Goal: Transaction & Acquisition: Purchase product/service

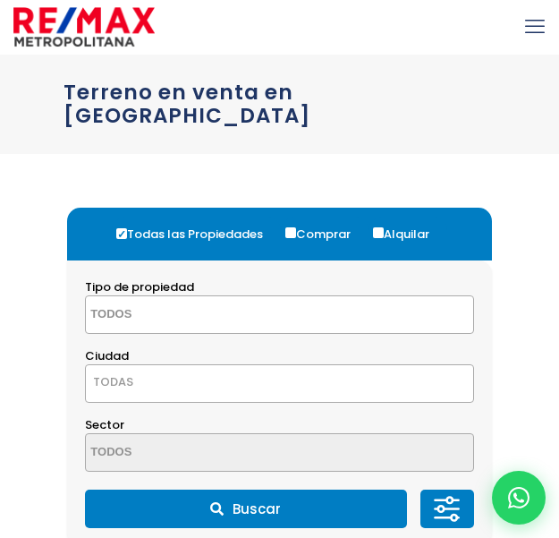
select select
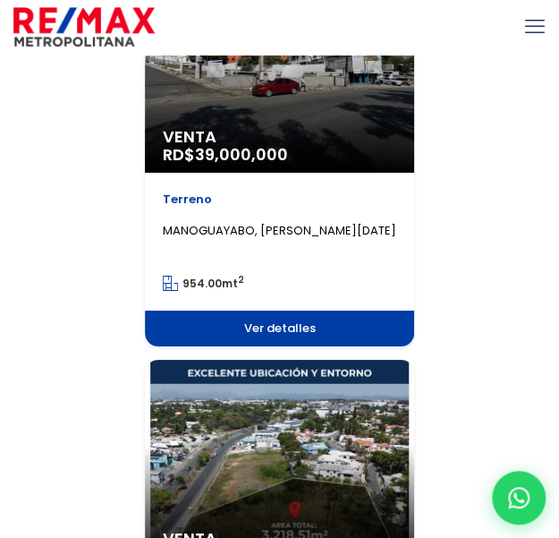
scroll to position [1432, 0]
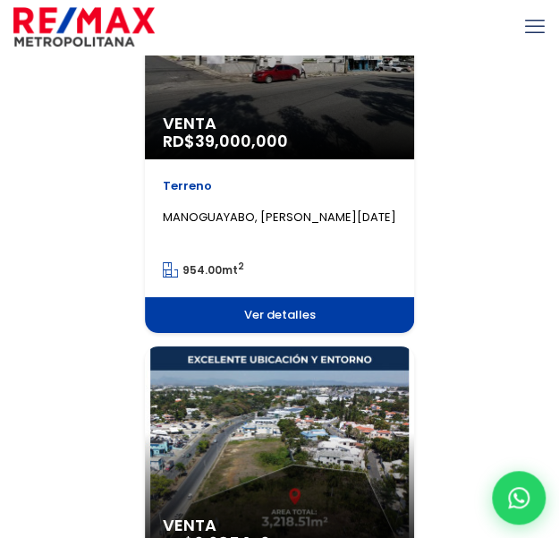
drag, startPoint x: 260, startPoint y: 292, endPoint x: 164, endPoint y: 296, distance: 95.9
click at [164, 297] on span "Ver detalles" at bounding box center [279, 315] width 269 height 36
click at [201, 297] on span "Ver detalles" at bounding box center [279, 315] width 269 height 36
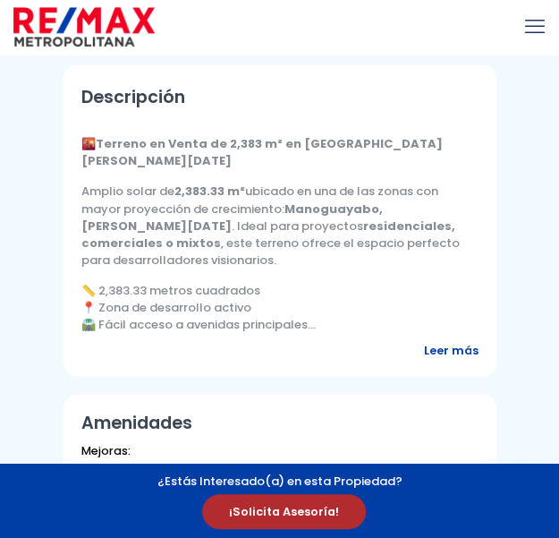
scroll to position [626, 0]
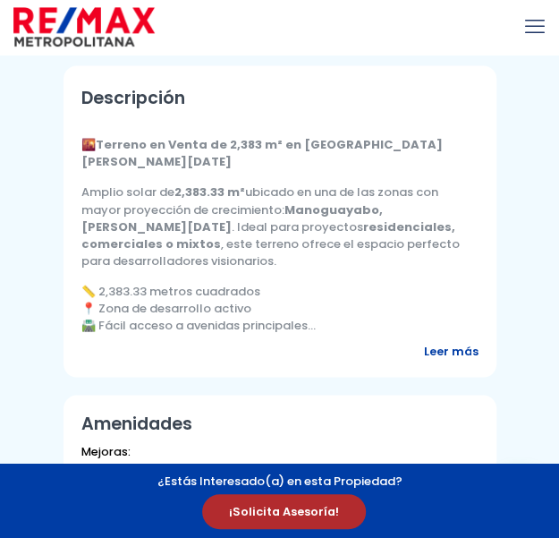
click at [154, 293] on span "📏 2,383.33 metros cuadrados" at bounding box center [170, 290] width 179 height 17
click at [154, 326] on span "🛣️ Fácil acceso a avenidas principales" at bounding box center [194, 324] width 226 height 17
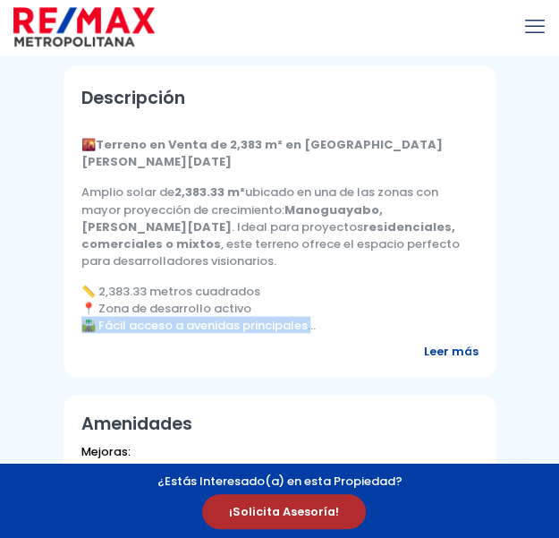
click at [154, 326] on span "🛣️ Fácil acceso a avenidas principales" at bounding box center [194, 324] width 226 height 17
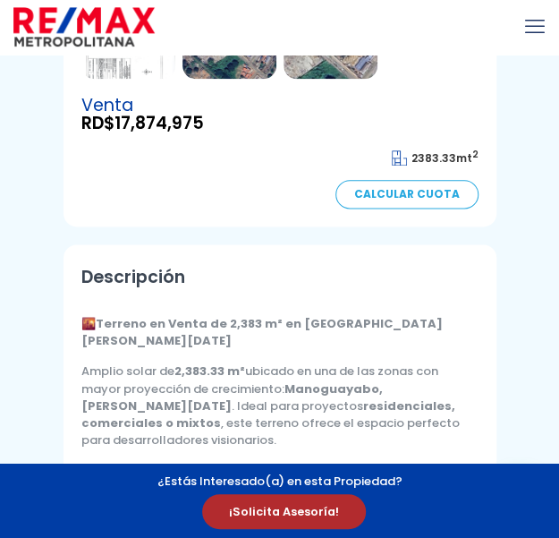
scroll to position [268, 0]
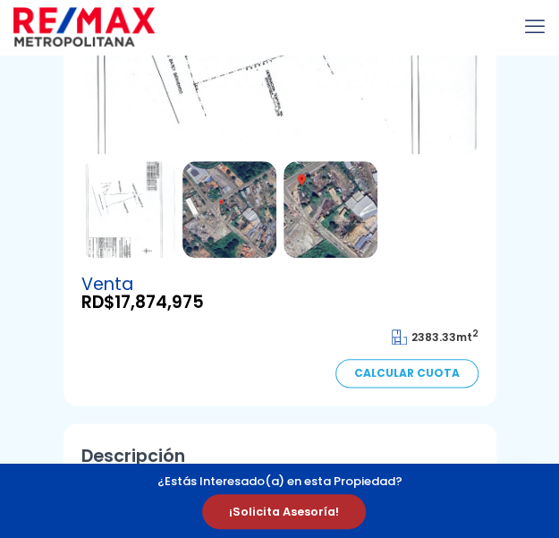
click at [231, 198] on img at bounding box center [230, 209] width 94 height 97
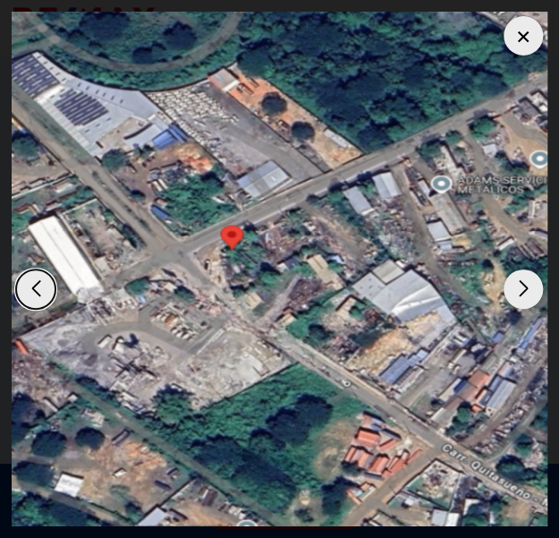
click at [519, 302] on div "Next slide" at bounding box center [523, 288] width 39 height 39
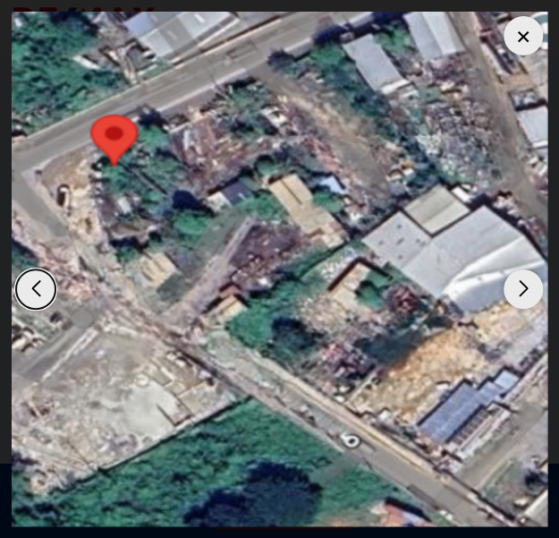
click at [519, 302] on div "Next slide" at bounding box center [523, 288] width 39 height 39
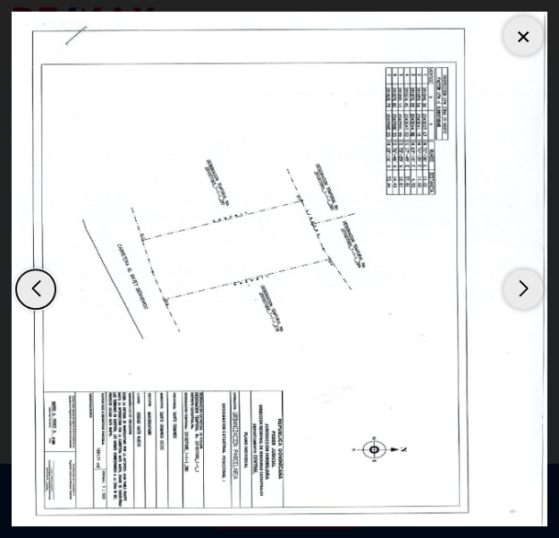
click at [3, 291] on dialog at bounding box center [279, 269] width 559 height 538
click at [21, 285] on div "Previous slide" at bounding box center [35, 288] width 39 height 39
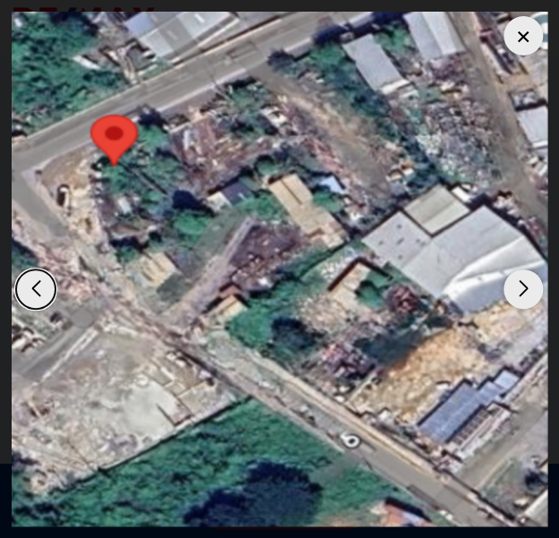
click at [21, 285] on div "Previous slide" at bounding box center [35, 288] width 39 height 39
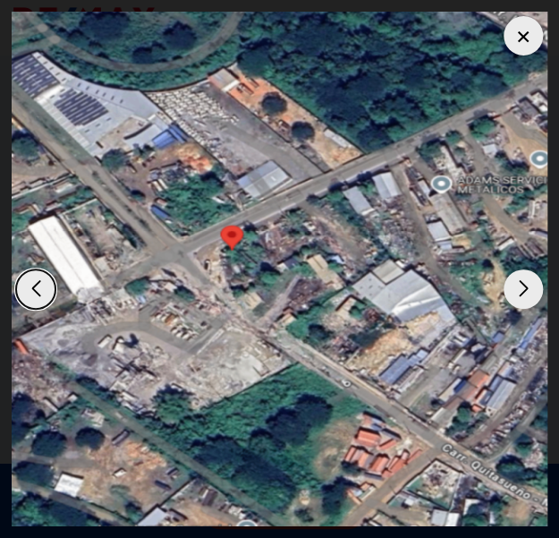
click at [21, 285] on div "Previous slide" at bounding box center [35, 288] width 39 height 39
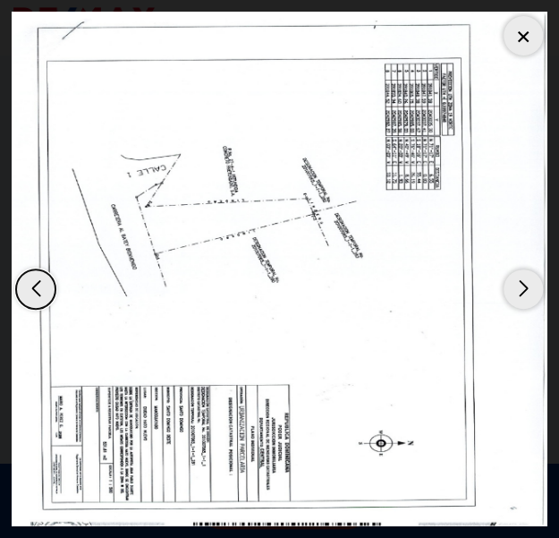
click at [21, 285] on div "Previous slide" at bounding box center [35, 288] width 39 height 39
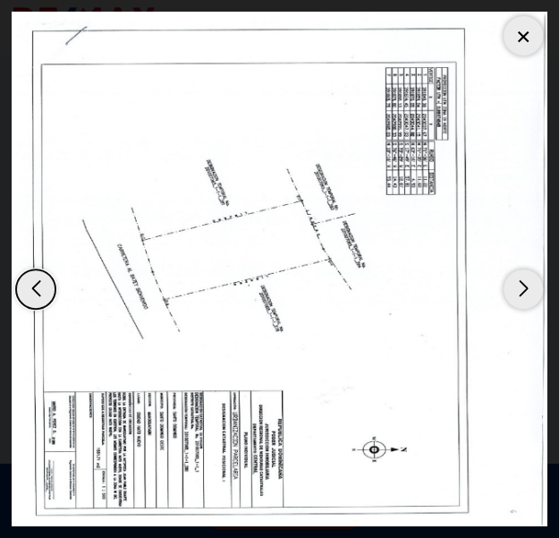
click at [34, 278] on div "Previous slide" at bounding box center [35, 288] width 39 height 39
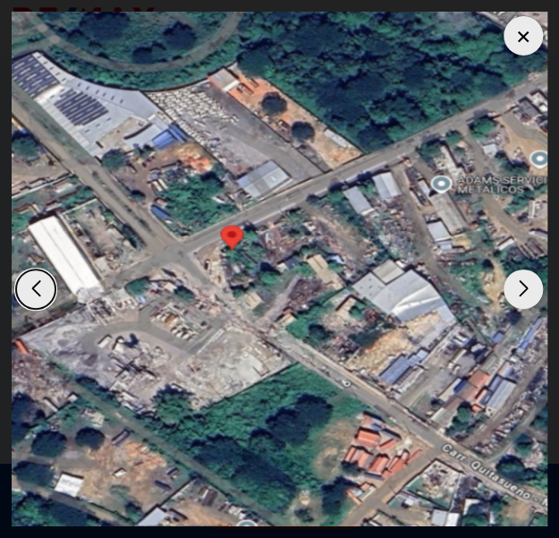
click at [515, 51] on div at bounding box center [523, 35] width 39 height 39
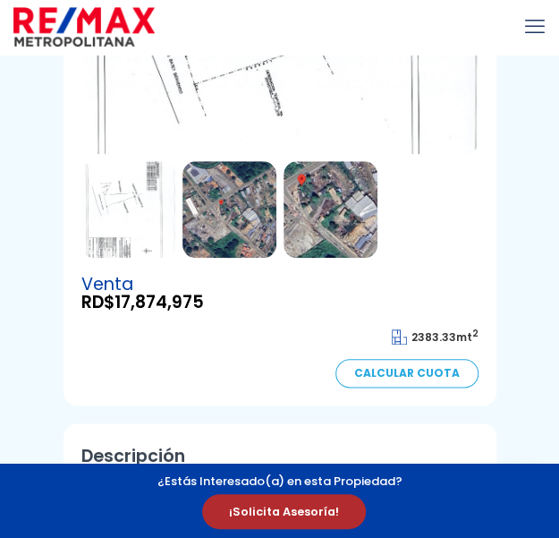
click at [413, 371] on link "Calcular Cuota" at bounding box center [407, 373] width 143 height 29
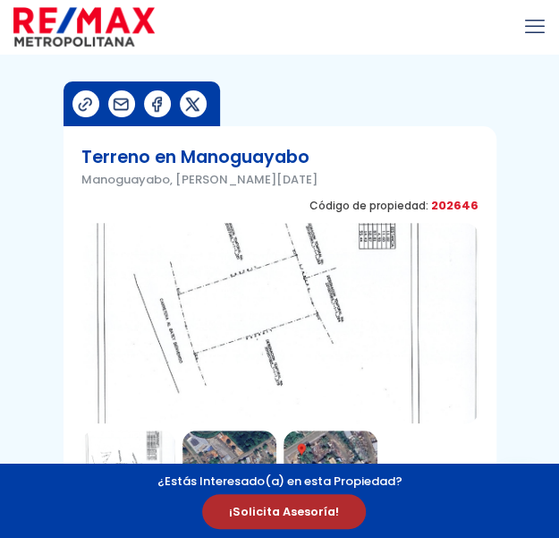
click at [172, 157] on h1 "Terreno en Manoguayabo" at bounding box center [199, 157] width 236 height 27
click at [360, 226] on img at bounding box center [279, 323] width 397 height 200
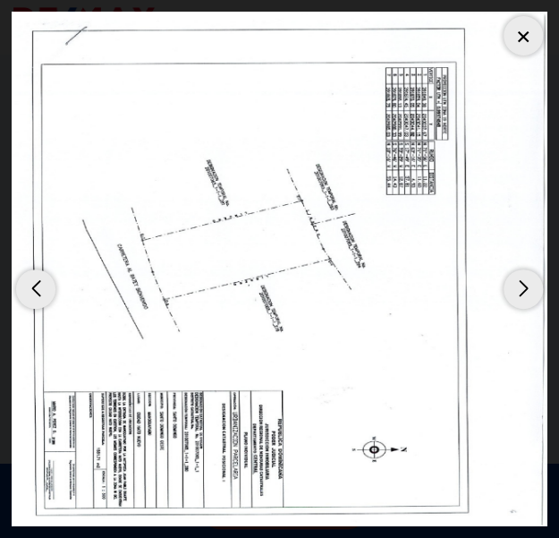
click at [535, 47] on div at bounding box center [523, 35] width 39 height 39
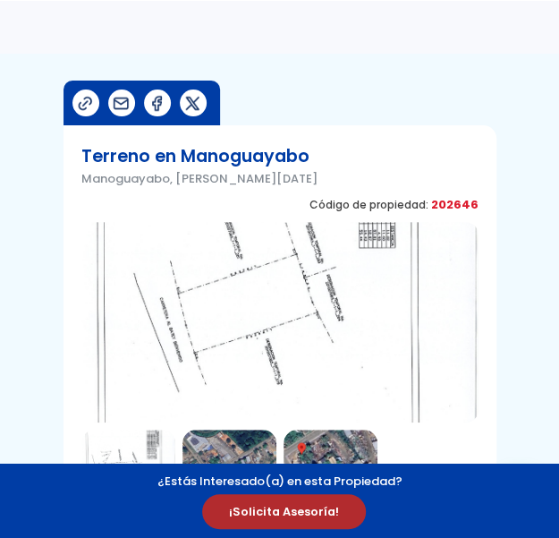
scroll to position [358, 0]
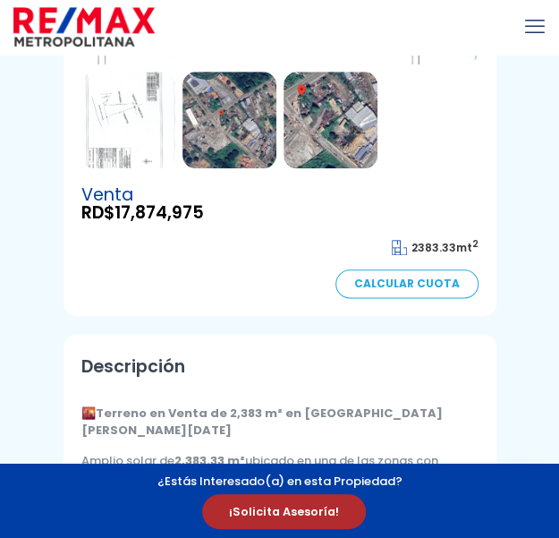
click at [302, 153] on img at bounding box center [331, 120] width 94 height 97
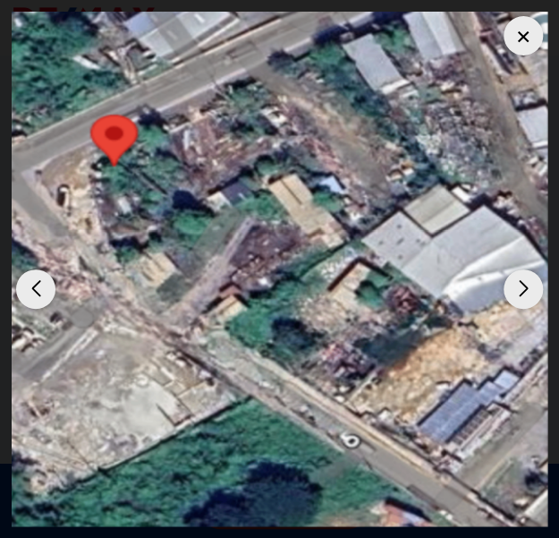
click at [42, 284] on div "Previous slide" at bounding box center [35, 288] width 39 height 39
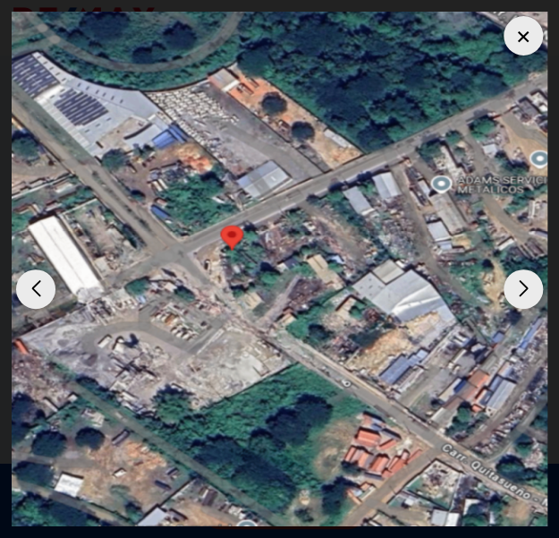
click at [42, 284] on div "Previous slide" at bounding box center [35, 288] width 39 height 39
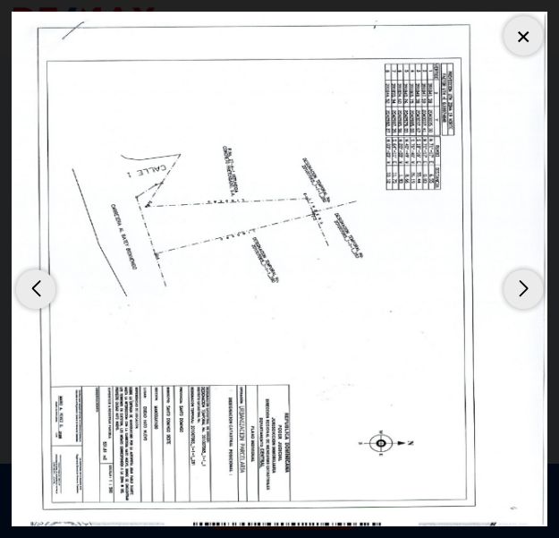
click at [42, 284] on div "Previous slide" at bounding box center [35, 288] width 39 height 39
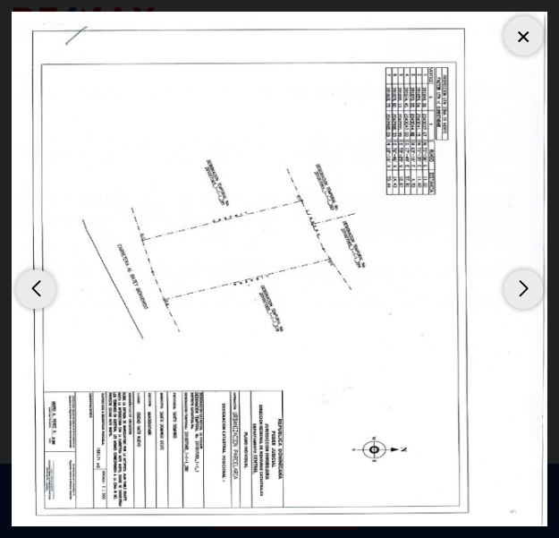
click at [41, 284] on div "Previous slide" at bounding box center [35, 288] width 39 height 39
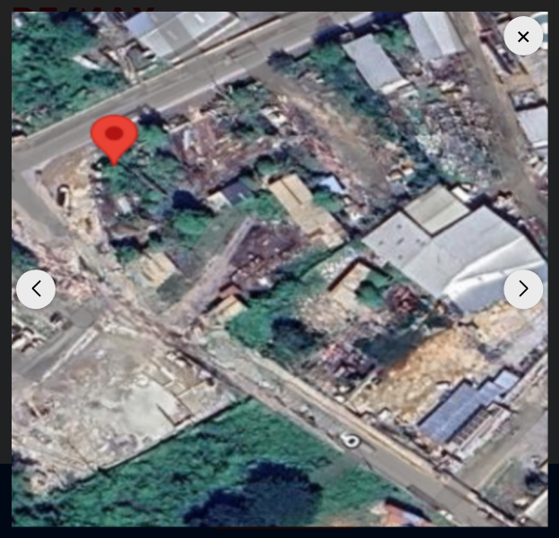
click at [510, 43] on div at bounding box center [523, 35] width 39 height 39
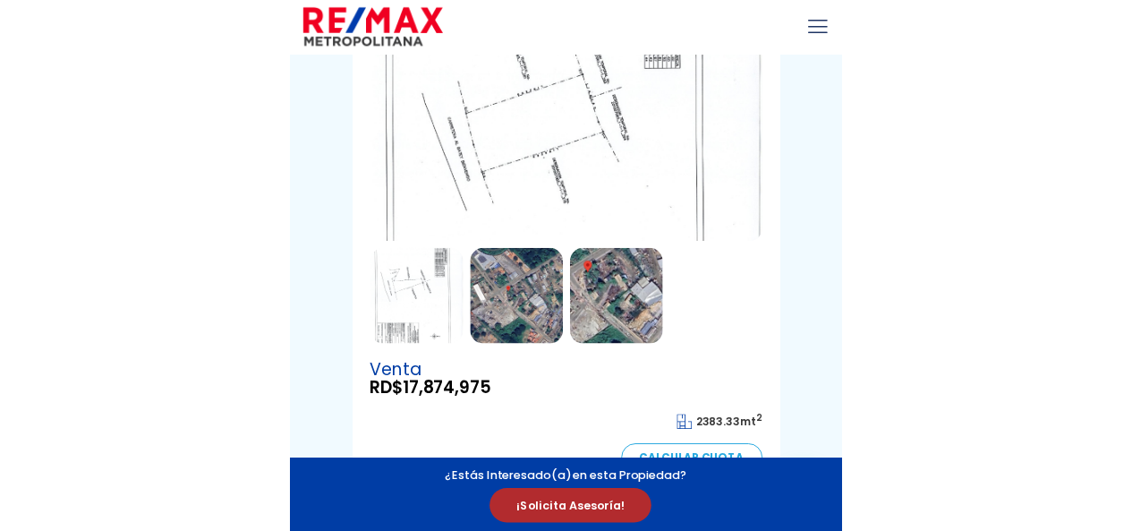
scroll to position [0, 0]
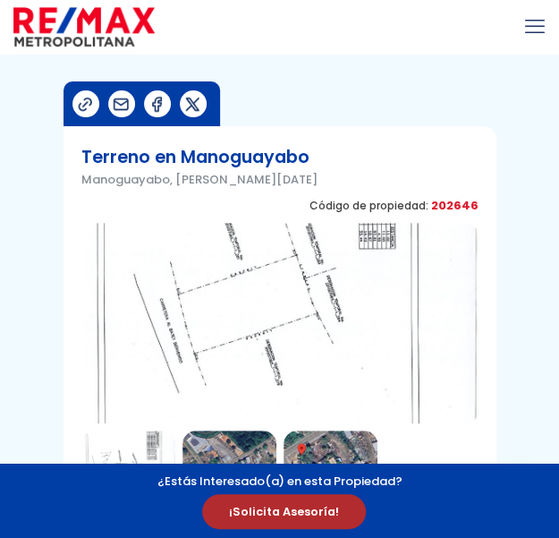
click at [196, 182] on p "Manoguayabo, Santo Domingo Oeste" at bounding box center [199, 179] width 236 height 17
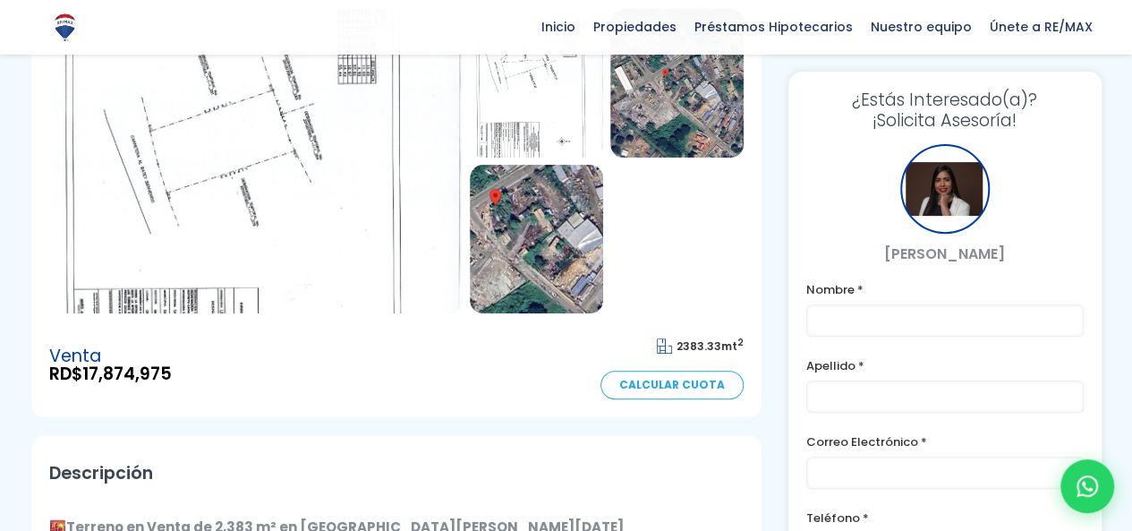
scroll to position [358, 0]
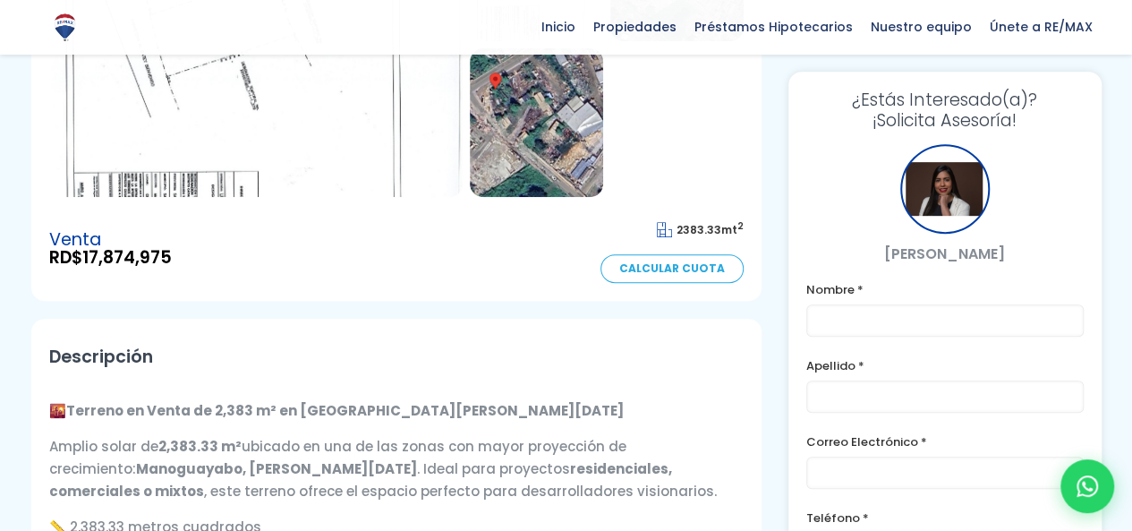
drag, startPoint x: 205, startPoint y: 408, endPoint x: 421, endPoint y: 436, distance: 217.4
click at [421, 436] on div "🌇 Terreno en Venta de 2,383 m² en Manoguayabo - Santo Domingo Oeste Amplio sola…" at bounding box center [396, 524] width 694 height 277
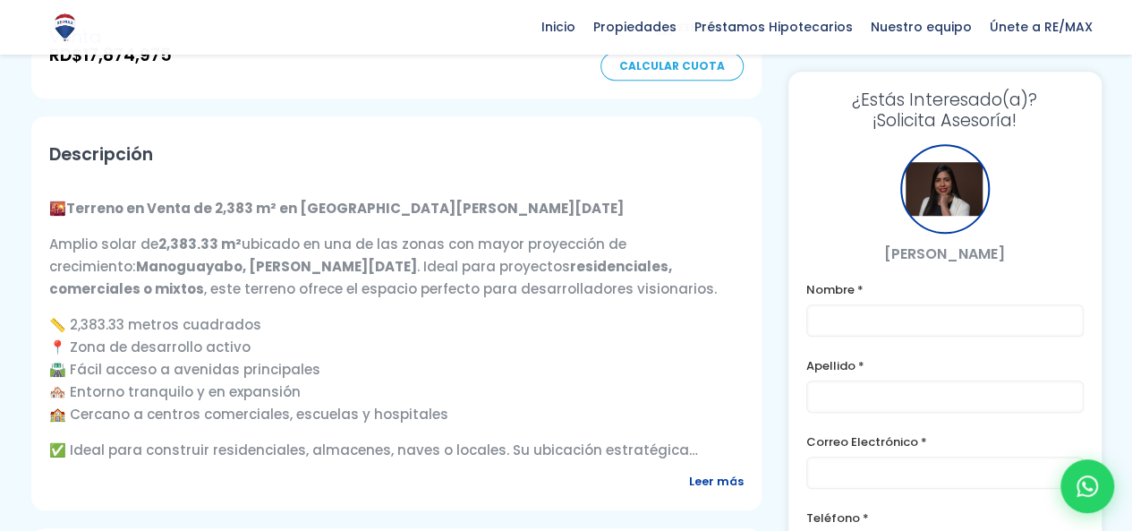
scroll to position [716, 0]
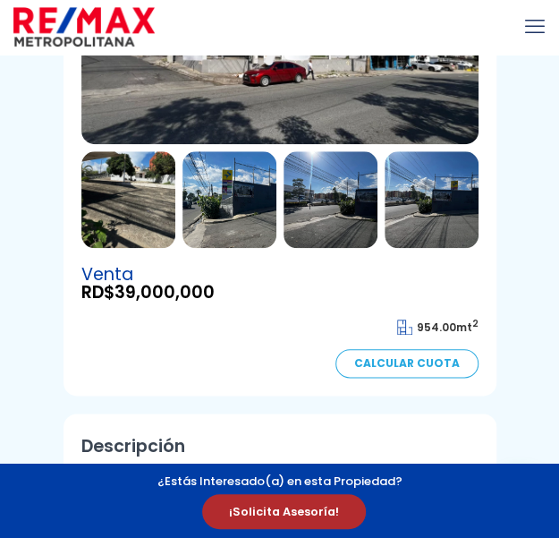
scroll to position [179, 0]
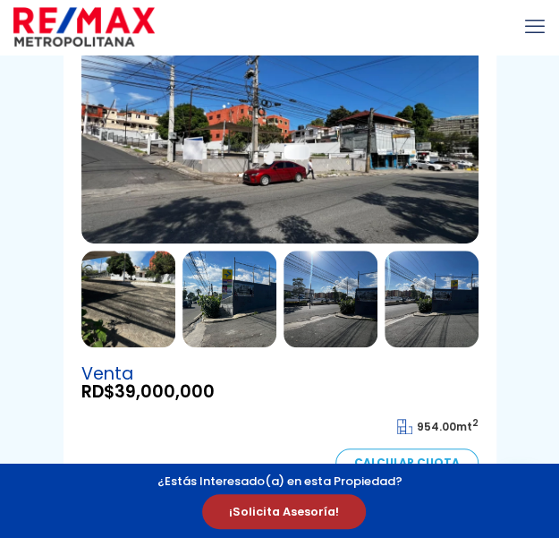
click at [228, 175] on img at bounding box center [279, 143] width 397 height 200
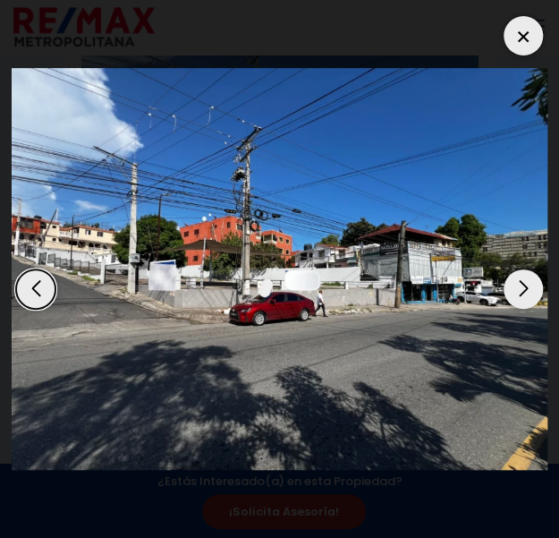
click at [519, 290] on div "Next slide" at bounding box center [523, 288] width 39 height 39
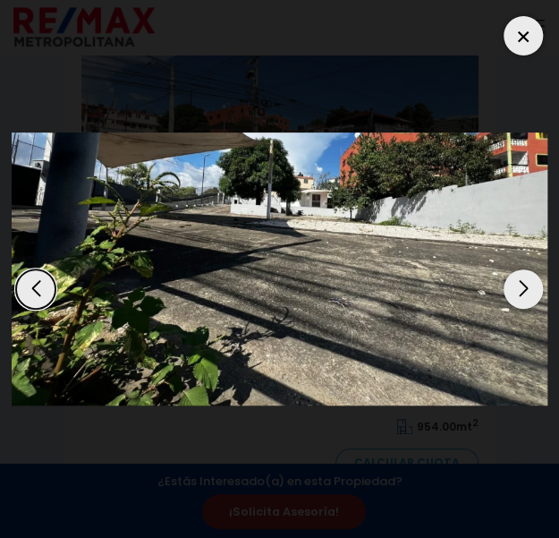
click at [519, 290] on div "Next slide" at bounding box center [523, 288] width 39 height 39
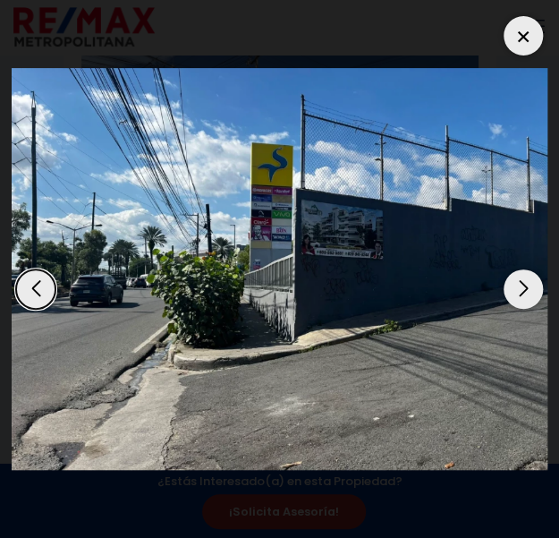
click at [519, 290] on div "Next slide" at bounding box center [523, 288] width 39 height 39
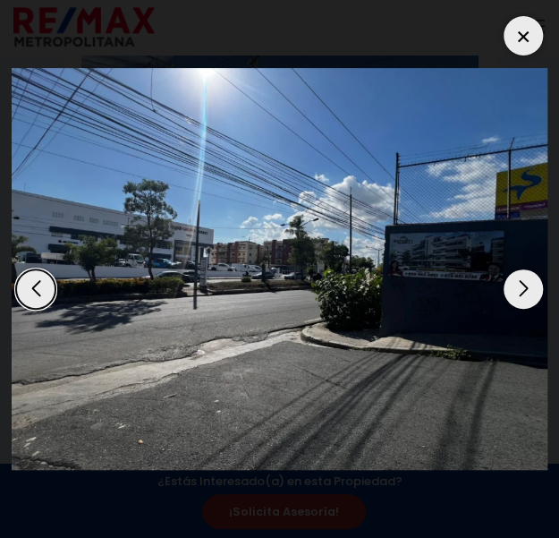
click at [519, 290] on div "Next slide" at bounding box center [523, 288] width 39 height 39
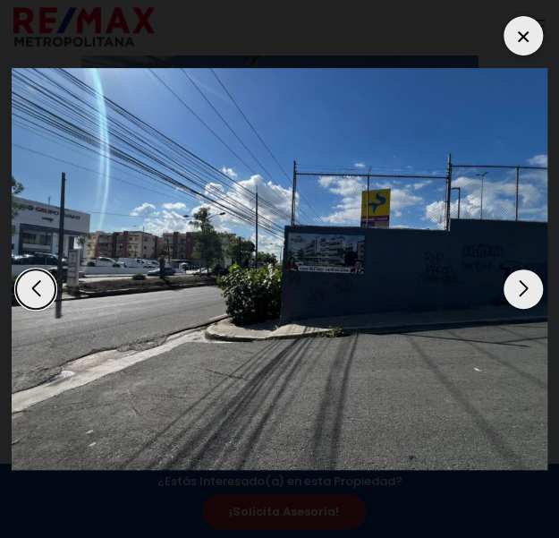
click at [519, 290] on div "Next slide" at bounding box center [523, 288] width 39 height 39
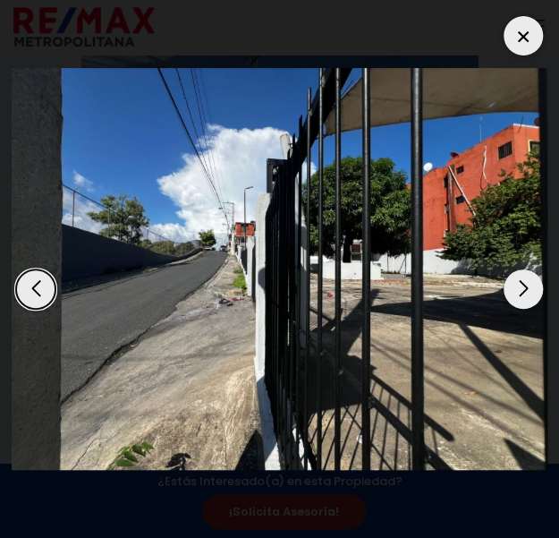
click at [519, 290] on div "Next slide" at bounding box center [523, 288] width 39 height 39
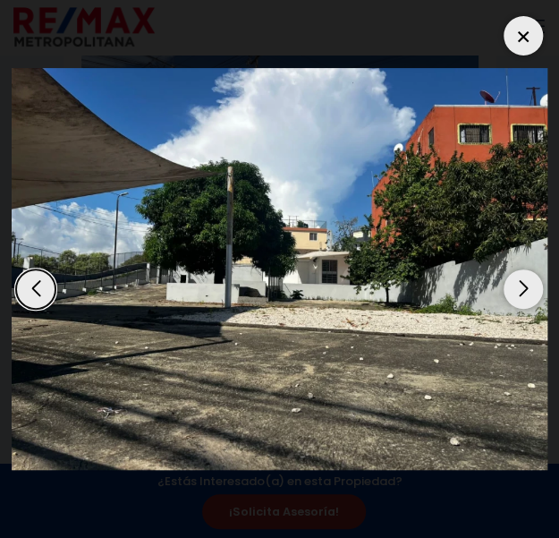
click at [519, 290] on div "Next slide" at bounding box center [523, 288] width 39 height 39
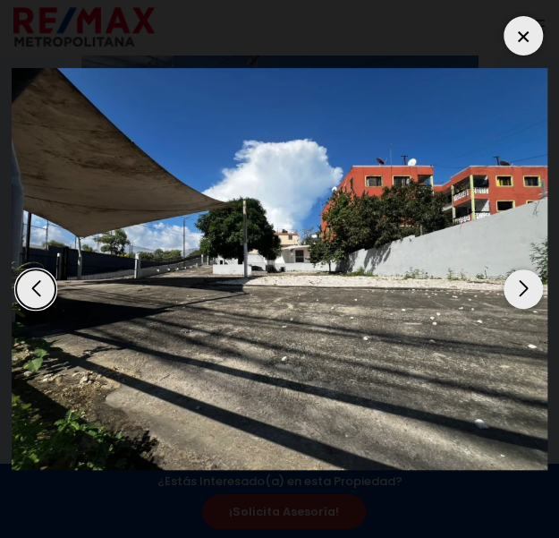
click at [519, 290] on div "Next slide" at bounding box center [523, 288] width 39 height 39
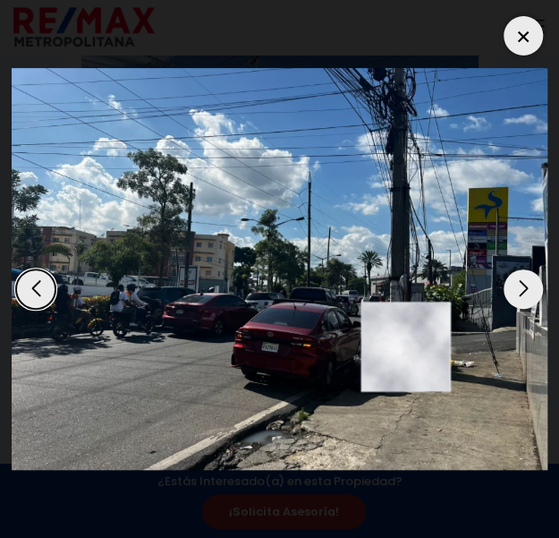
click at [519, 290] on div "Next slide" at bounding box center [523, 288] width 39 height 39
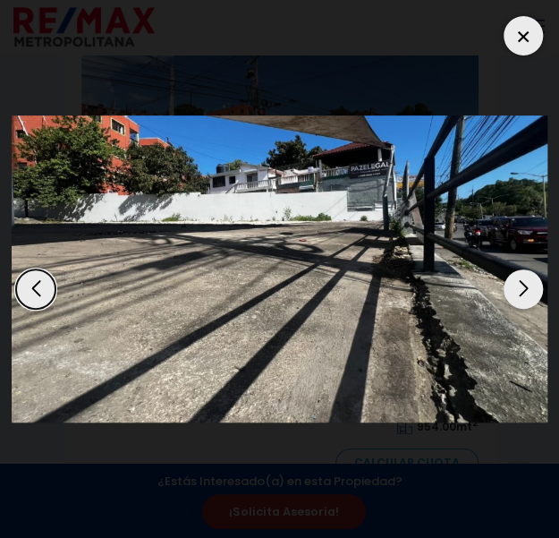
click at [519, 290] on div "Next slide" at bounding box center [523, 288] width 39 height 39
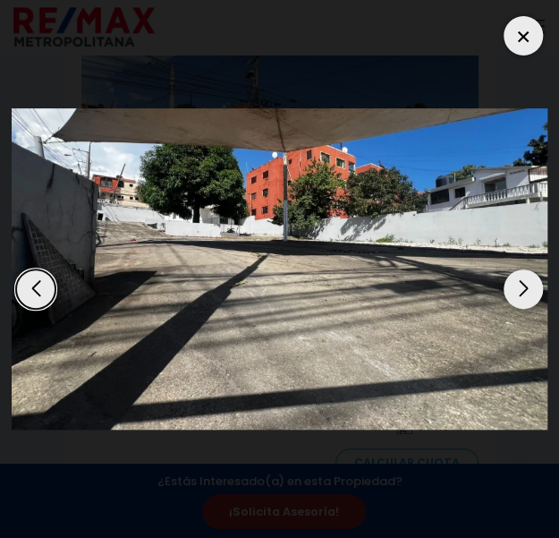
click at [519, 290] on div "Next slide" at bounding box center [523, 288] width 39 height 39
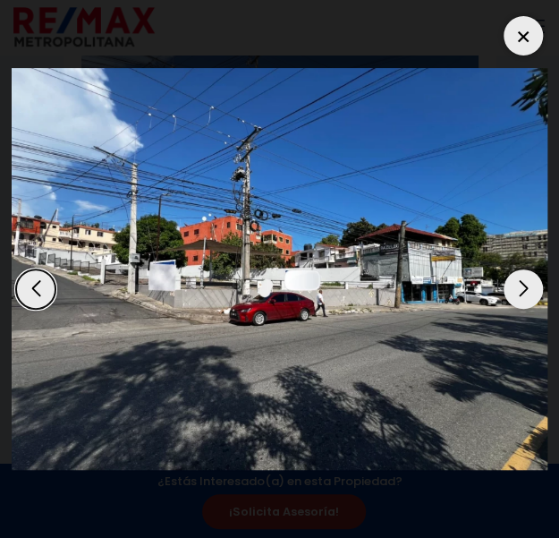
click at [533, 47] on div at bounding box center [523, 35] width 39 height 39
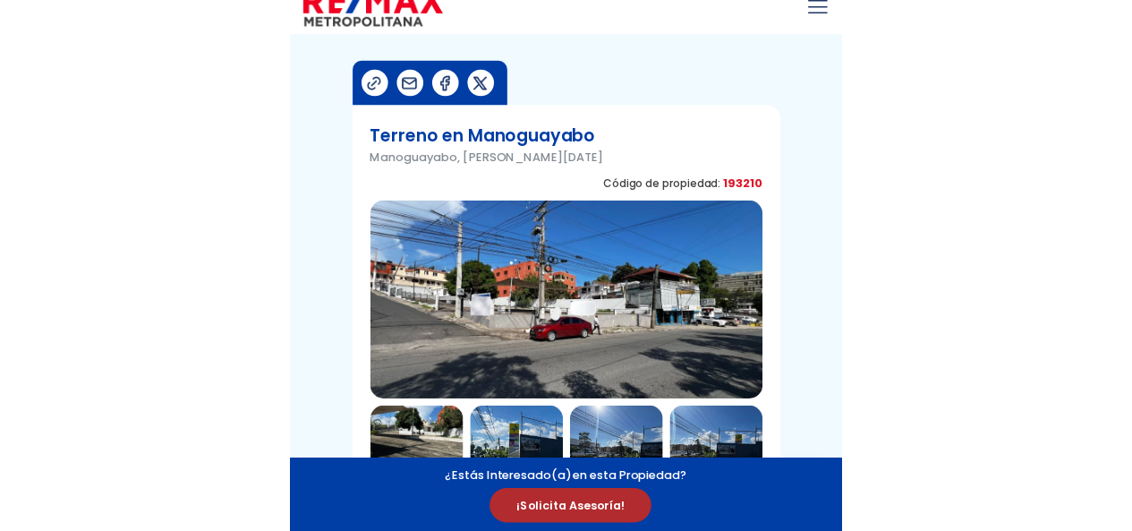
scroll to position [0, 0]
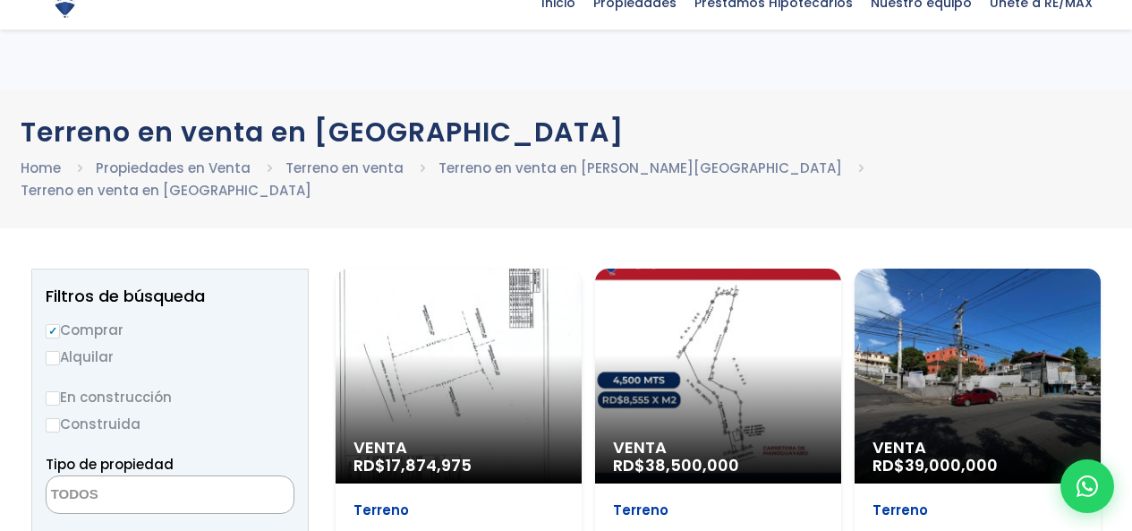
select select
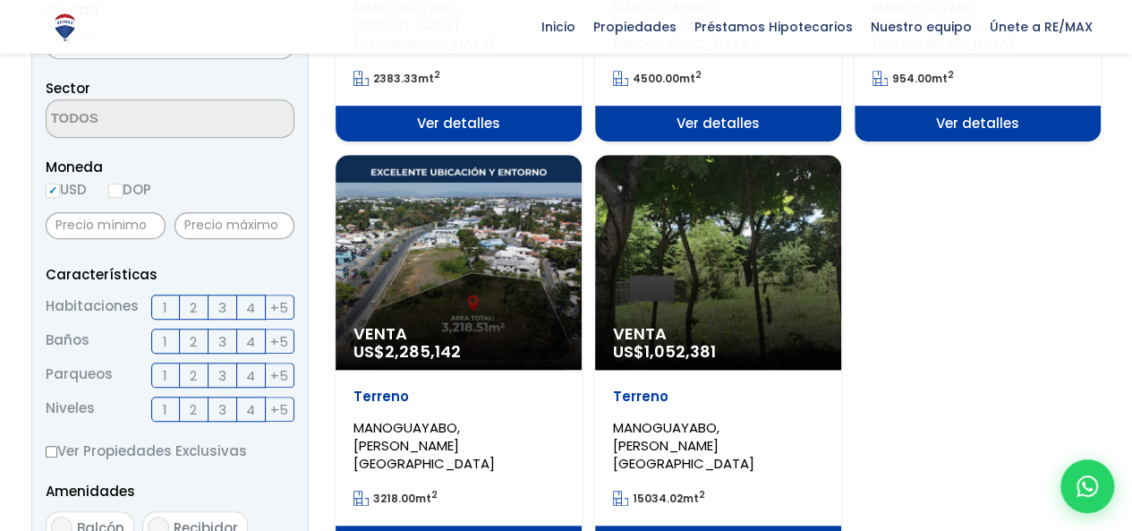
scroll to position [640, 0]
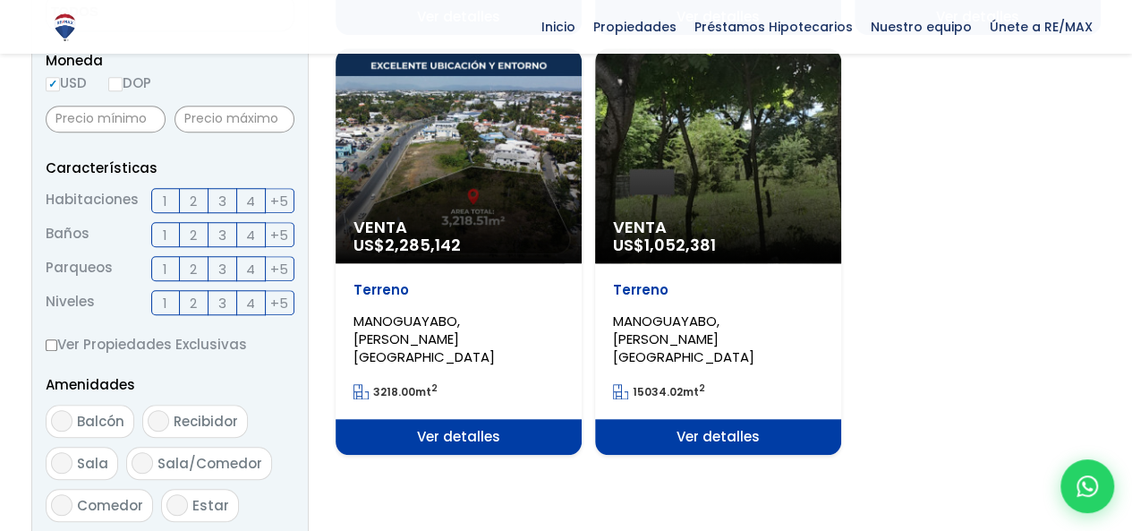
click at [711, 419] on span "Ver detalles" at bounding box center [718, 437] width 246 height 36
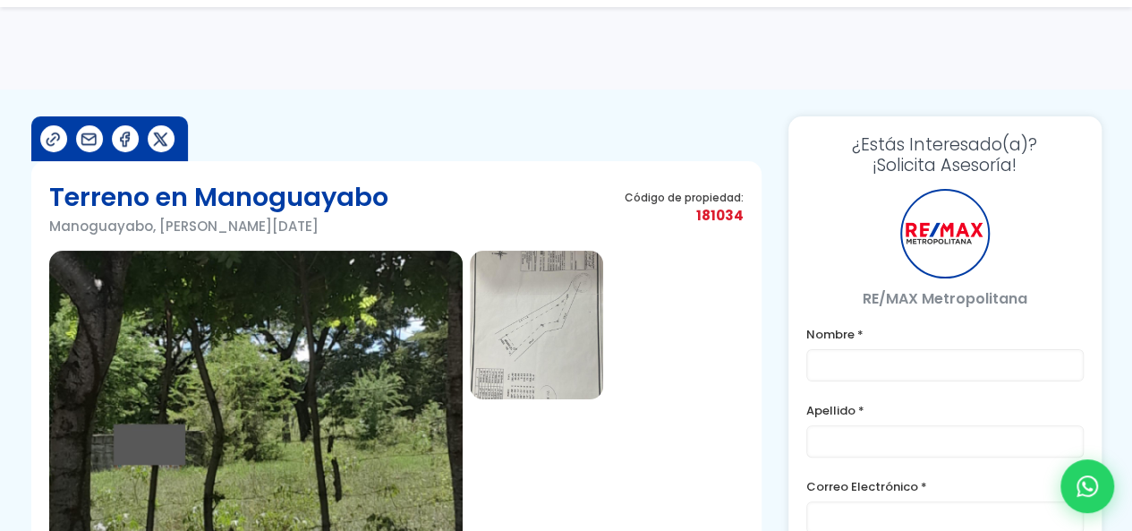
scroll to position [268, 0]
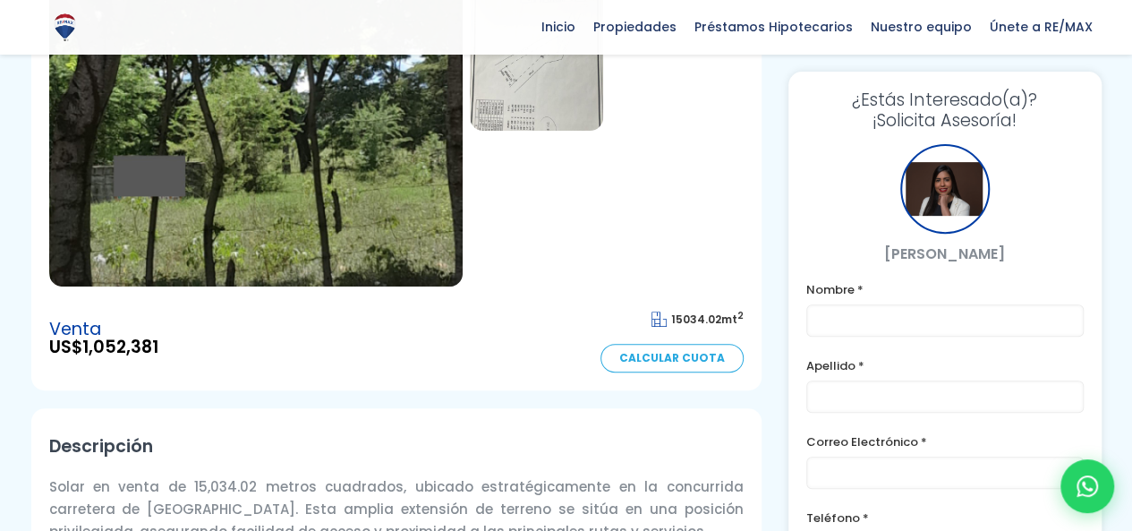
click at [328, 174] on img at bounding box center [255, 134] width 413 height 304
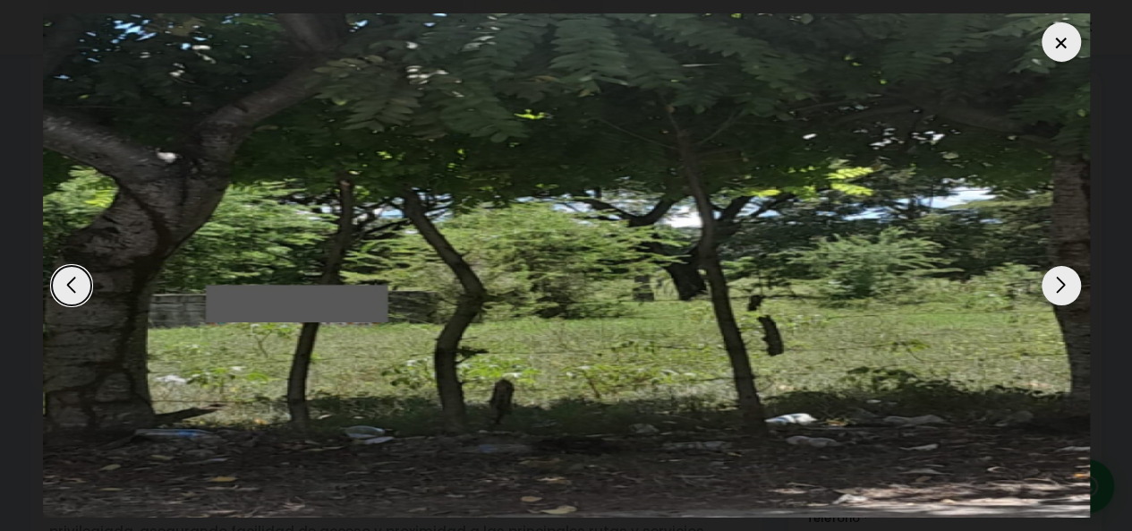
click at [1075, 293] on div "Next slide" at bounding box center [1061, 285] width 39 height 39
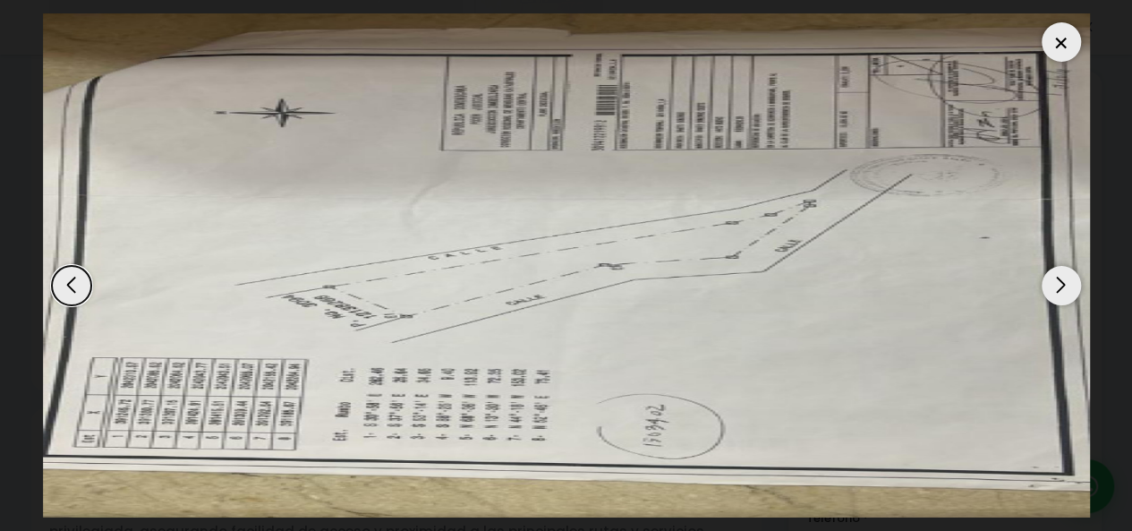
click at [1075, 293] on div "Next slide" at bounding box center [1061, 285] width 39 height 39
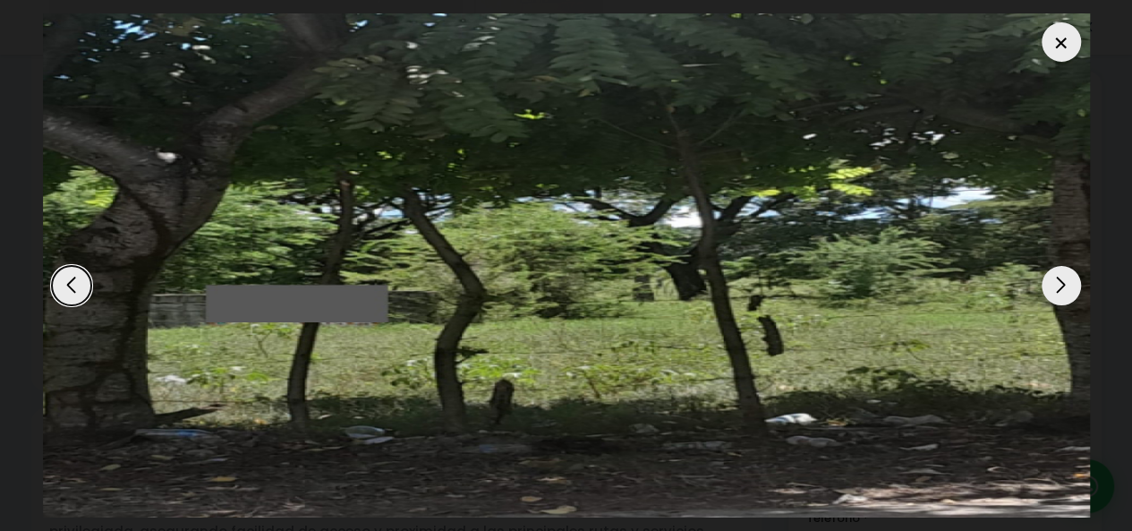
click at [1075, 293] on div "Next slide" at bounding box center [1061, 285] width 39 height 39
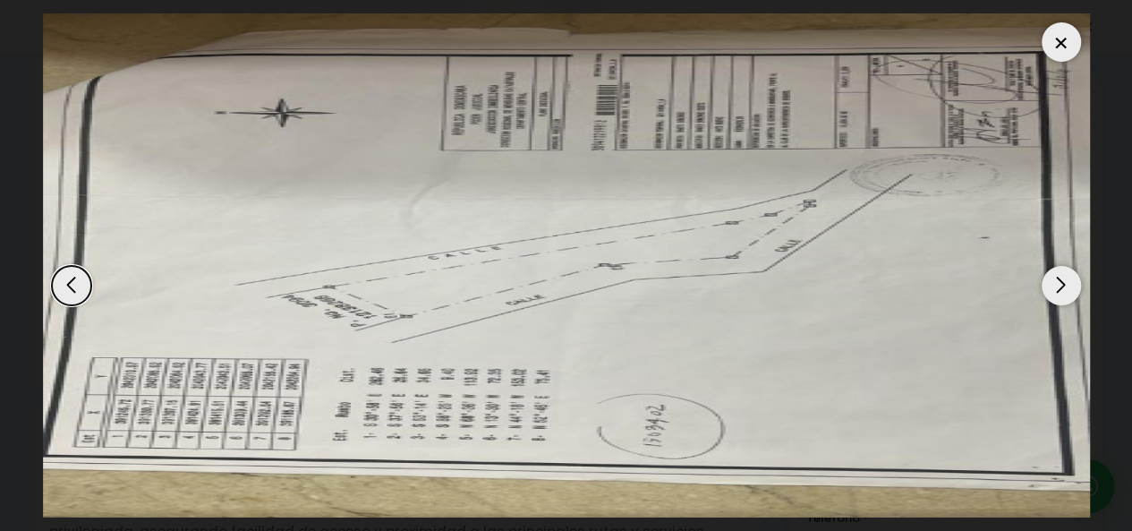
click at [1075, 293] on div "Next slide" at bounding box center [1061, 285] width 39 height 39
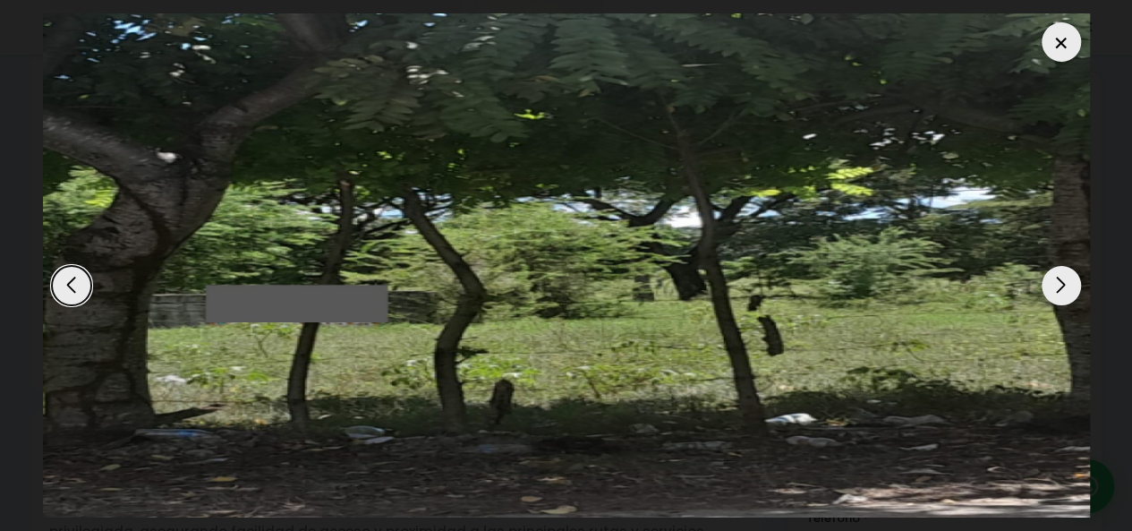
click at [1058, 48] on div at bounding box center [1061, 41] width 39 height 39
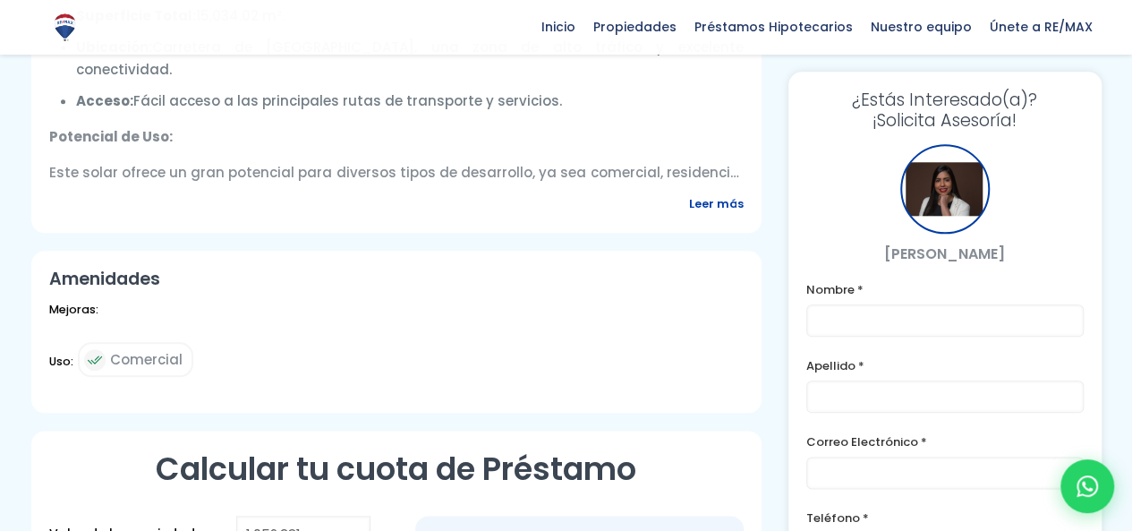
scroll to position [716, 0]
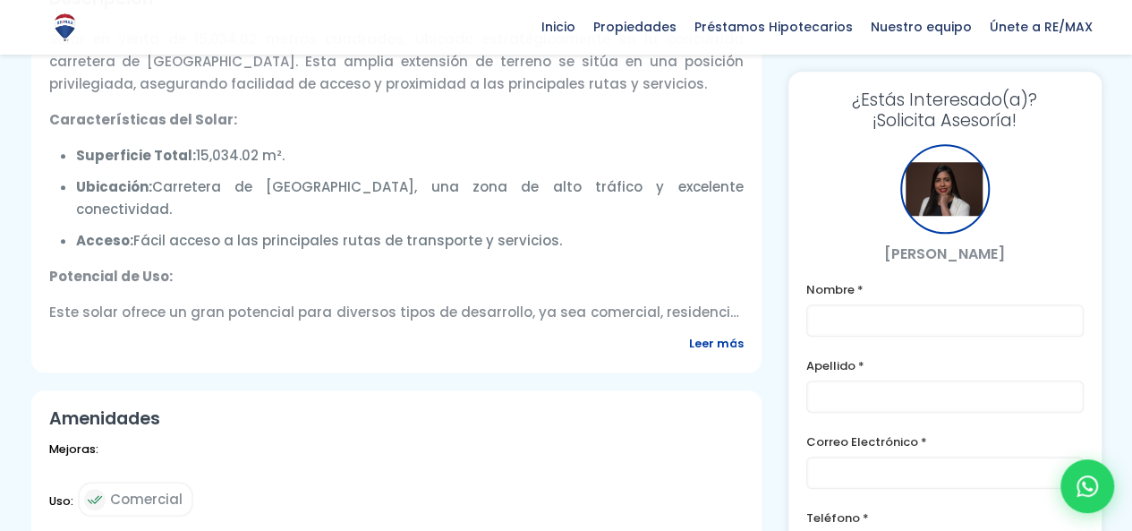
click at [723, 355] on div "Descripción Solar en venta de 15,034.02 metros cuadrados, ubicado estratégicame…" at bounding box center [396, 167] width 730 height 412
click at [727, 345] on span "Leer más" at bounding box center [716, 343] width 55 height 22
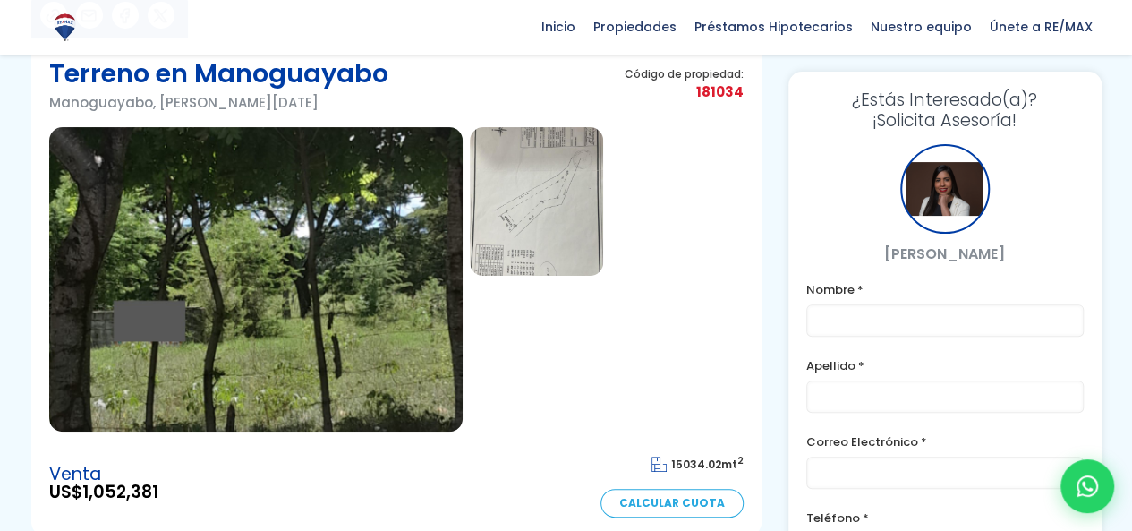
scroll to position [0, 0]
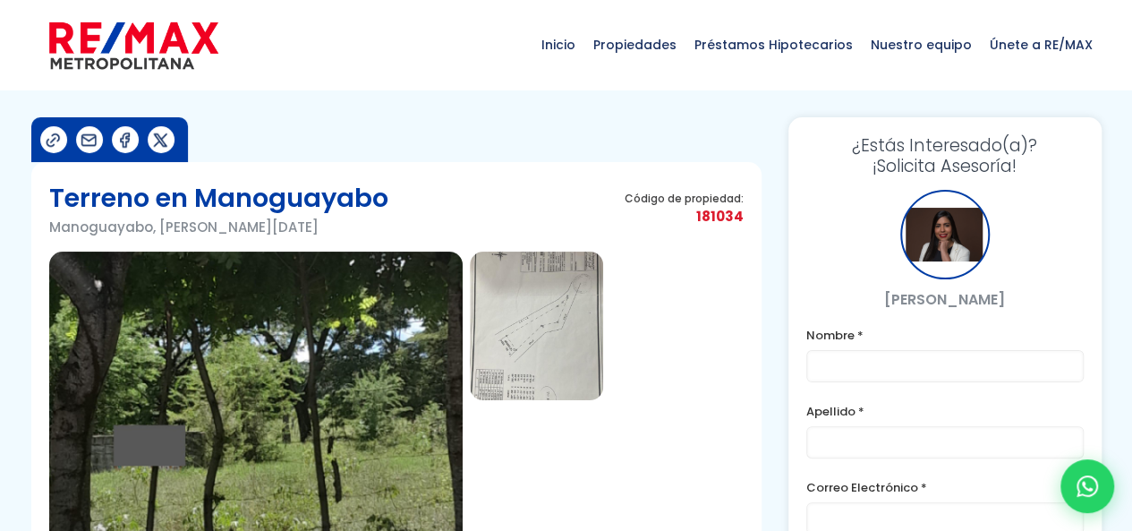
click at [515, 311] on img at bounding box center [536, 325] width 133 height 149
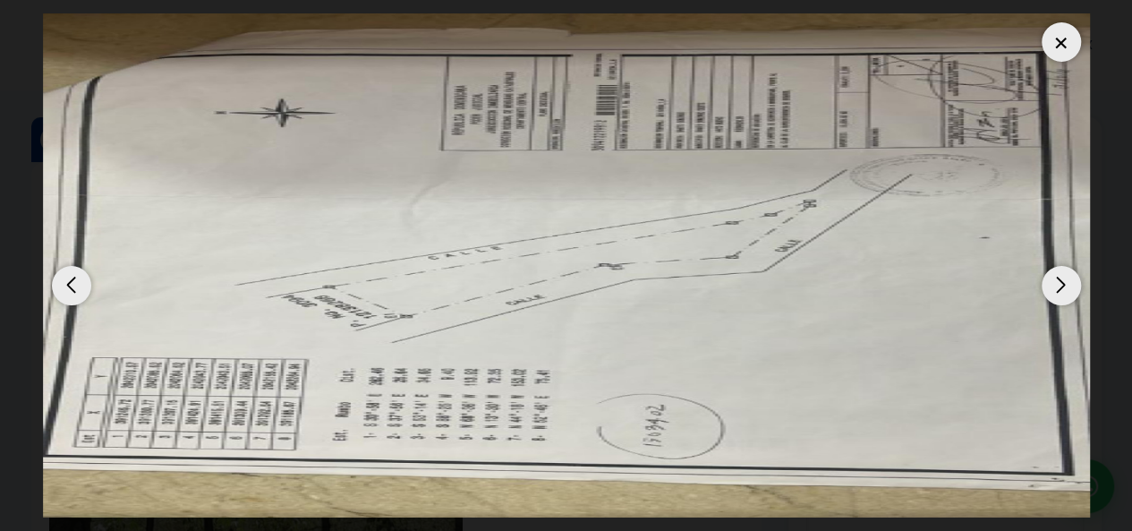
click at [1049, 39] on div at bounding box center [1061, 41] width 39 height 39
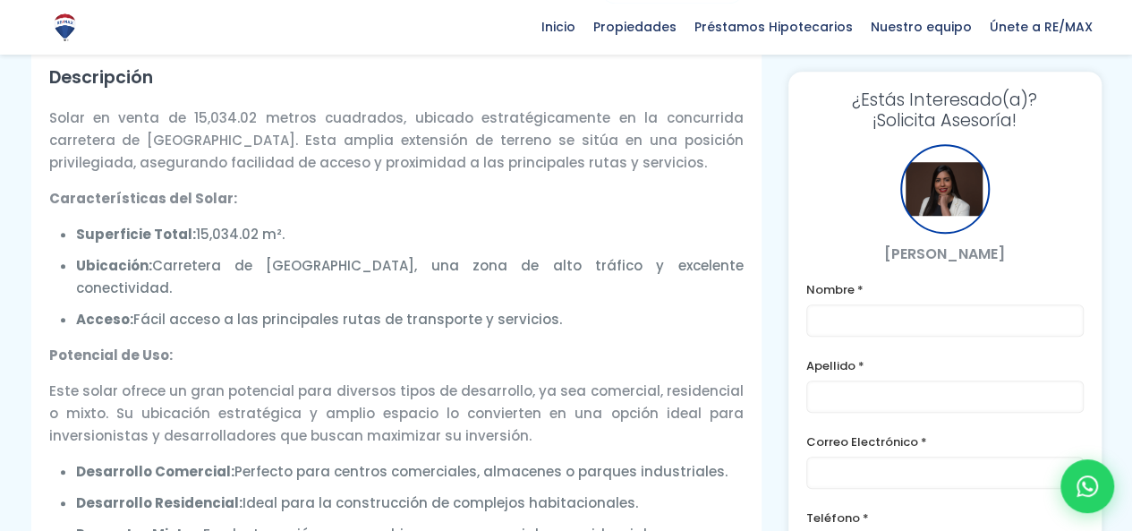
scroll to position [716, 0]
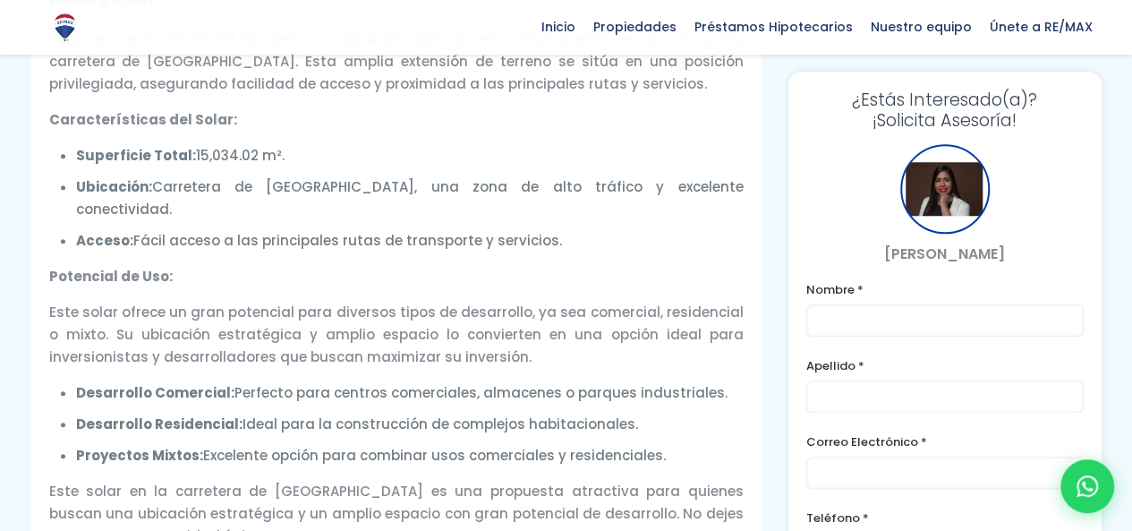
drag, startPoint x: 249, startPoint y: 217, endPoint x: 384, endPoint y: 257, distance: 141.0
click at [384, 257] on div "Solar en venta de 15,034.02 metros cuadrados, ubicado estratégicamente en la co…" at bounding box center [396, 287] width 694 height 519
drag, startPoint x: 54, startPoint y: 289, endPoint x: 628, endPoint y: 391, distance: 583.5
click at [628, 391] on div "Solar en venta de 15,034.02 metros cuadrados, ubicado estratégicamente en la co…" at bounding box center [396, 287] width 694 height 519
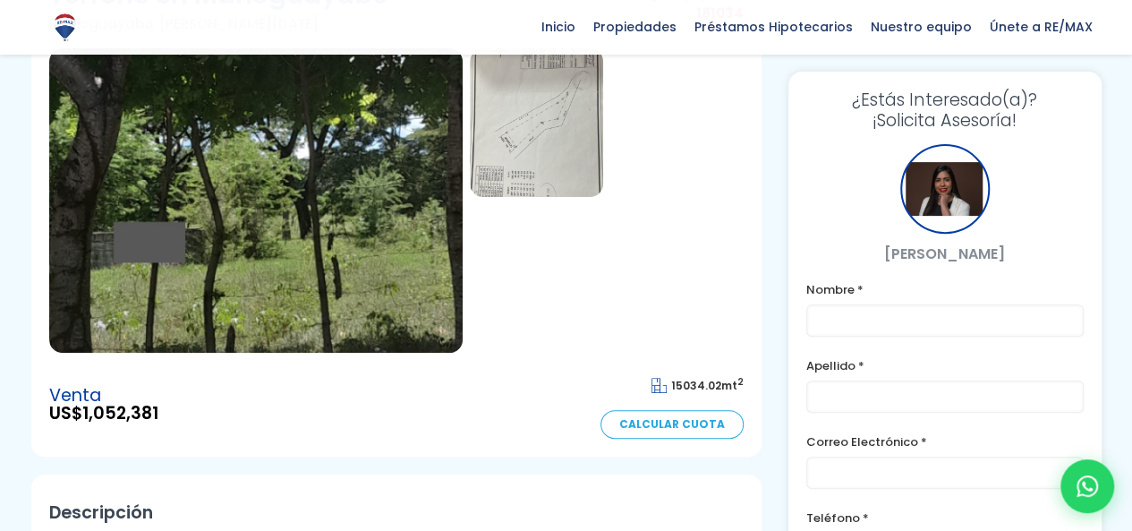
scroll to position [89, 0]
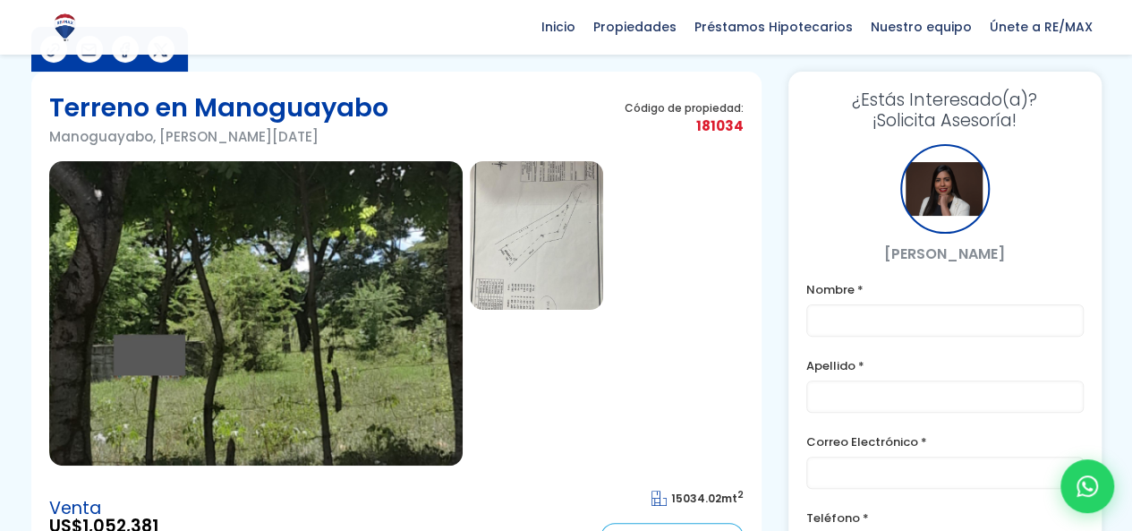
click at [532, 234] on img at bounding box center [536, 235] width 133 height 149
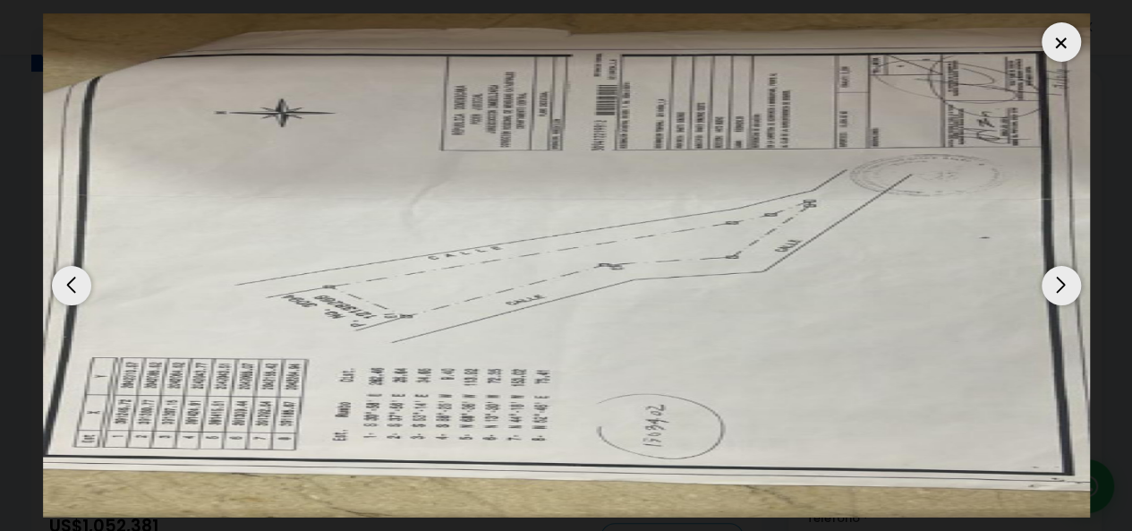
click at [1063, 33] on div at bounding box center [1061, 41] width 39 height 39
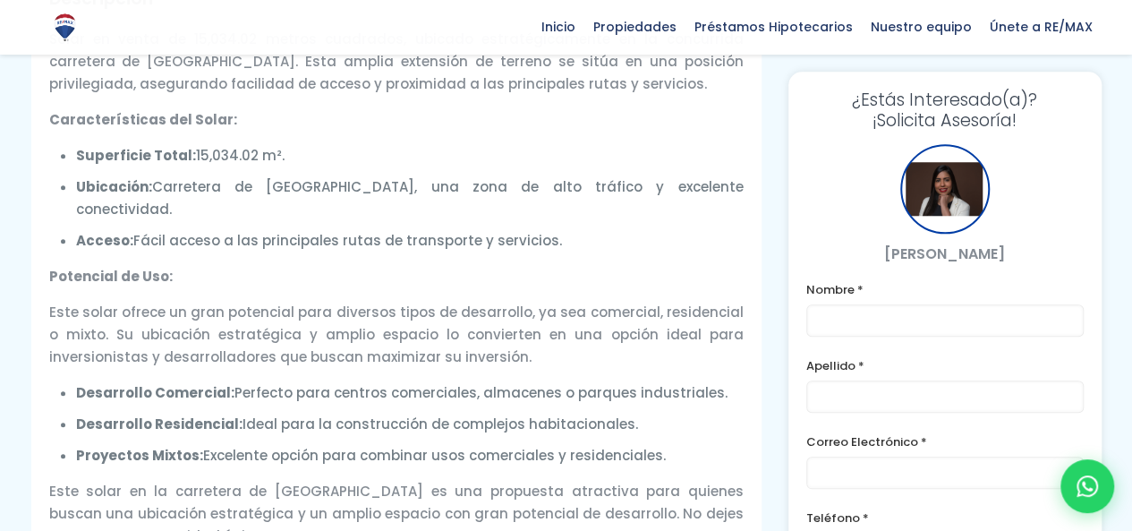
scroll to position [626, 0]
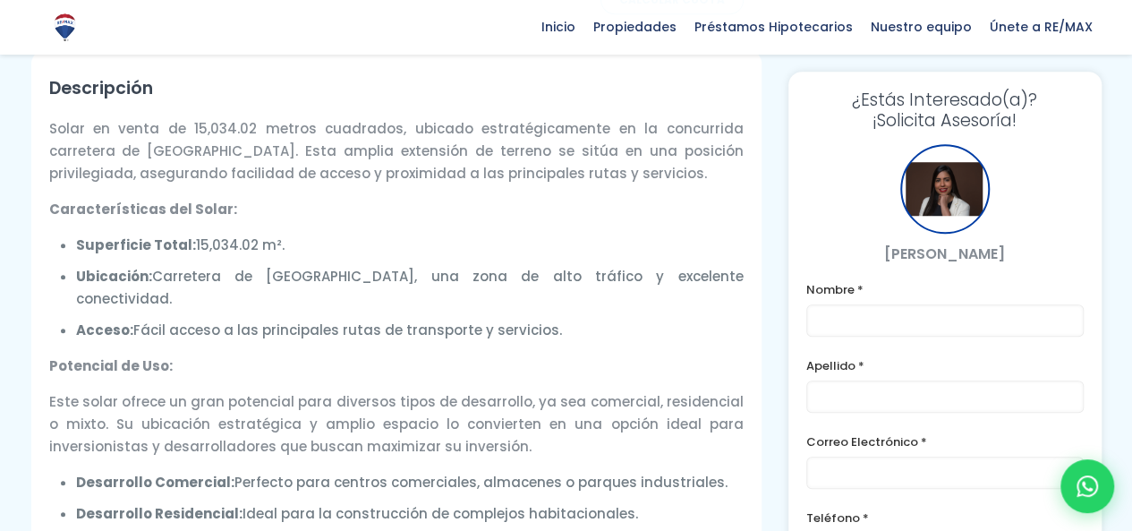
click at [197, 244] on li "Superficie Total: 15,034.02 m²." at bounding box center [410, 245] width 668 height 22
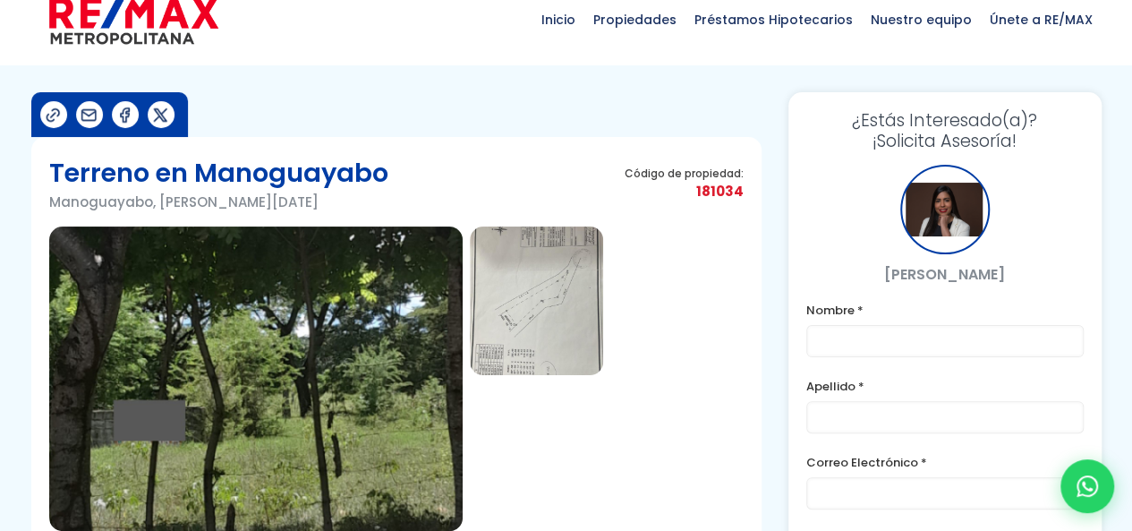
scroll to position [0, 0]
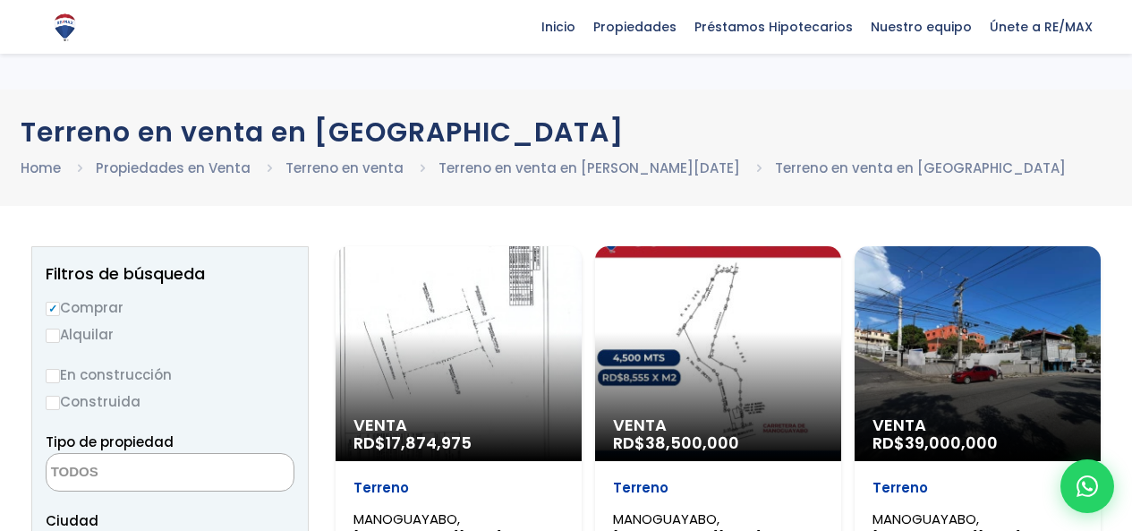
select select
